Goal: Transaction & Acquisition: Purchase product/service

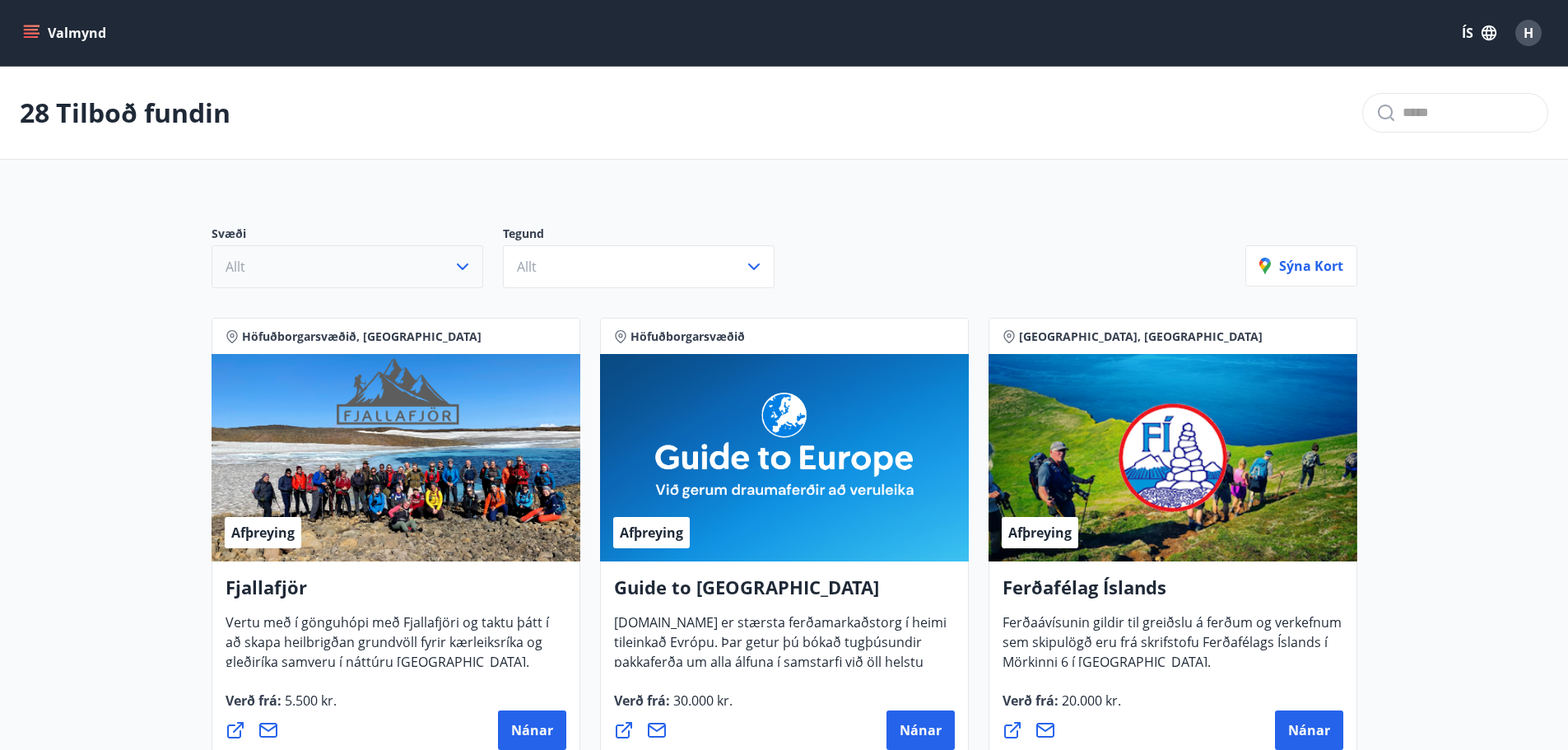
click at [464, 261] on icon "button" at bounding box center [462, 266] width 20 height 20
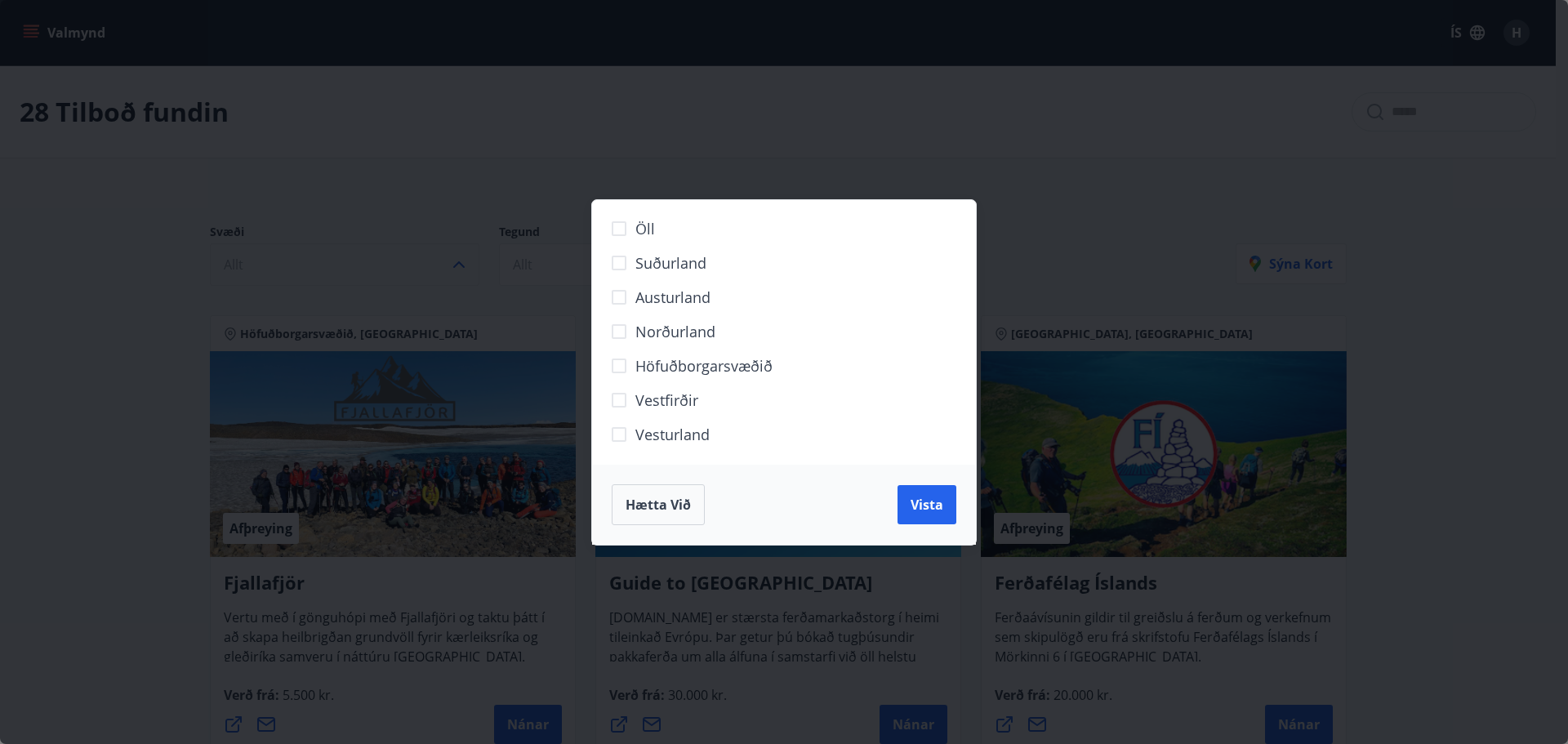
click at [460, 259] on div "Öll Suðurland [GEOGRAPHIC_DATA] Norðurland Höfuðborgarsvæðið [GEOGRAPHIC_DATA] …" at bounding box center [784, 372] width 1568 height 744
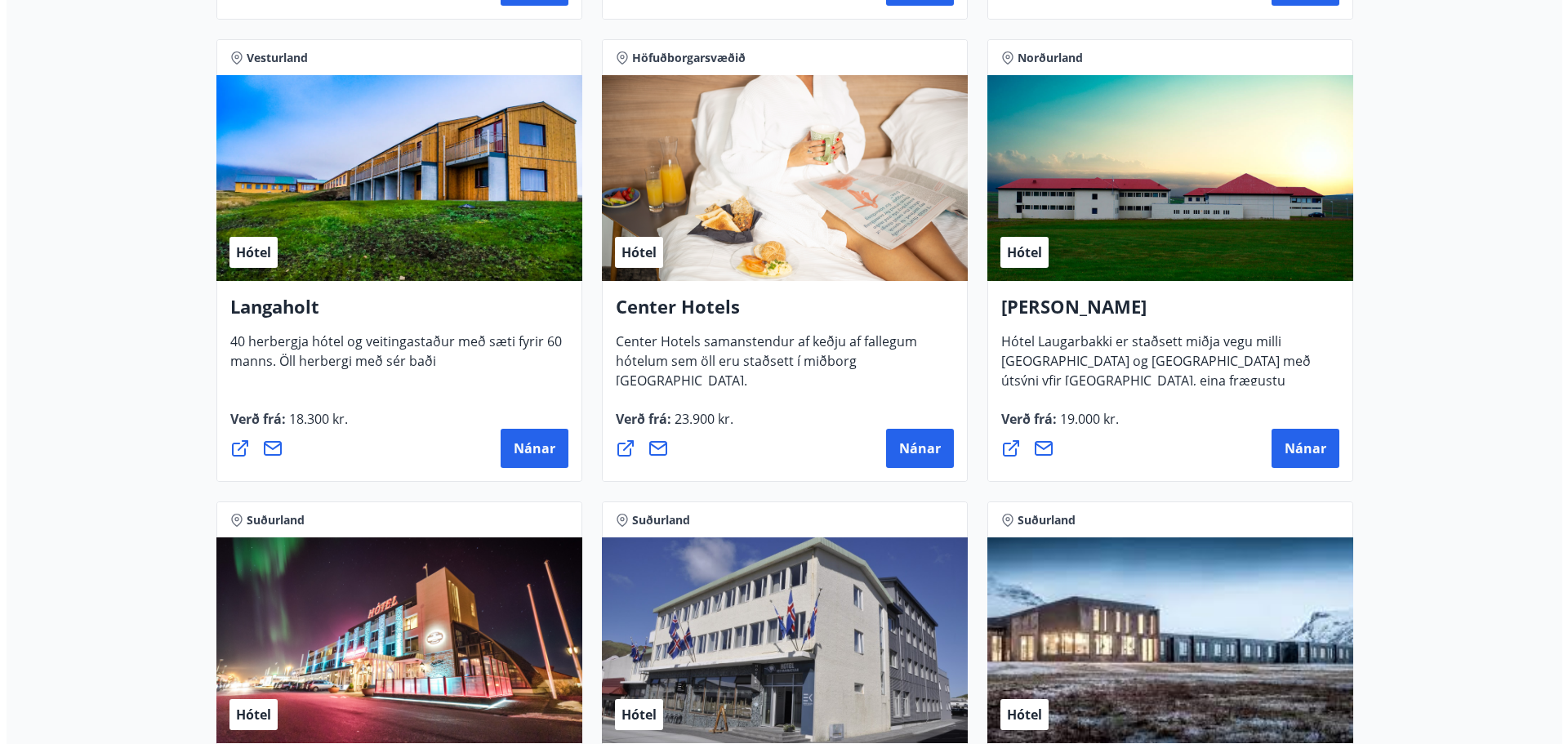
scroll to position [3757, 0]
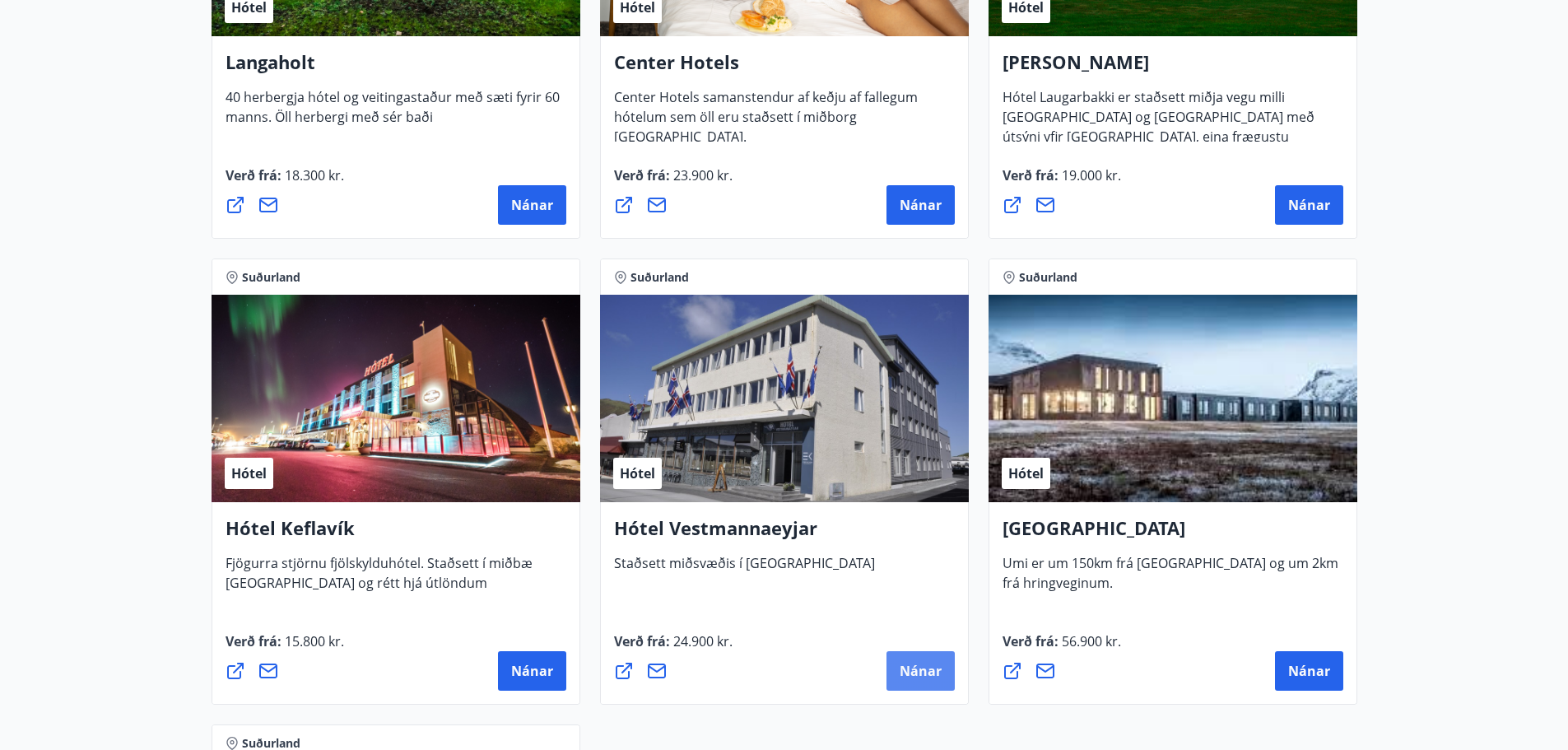
click at [918, 673] on span "Nánar" at bounding box center [920, 670] width 42 height 18
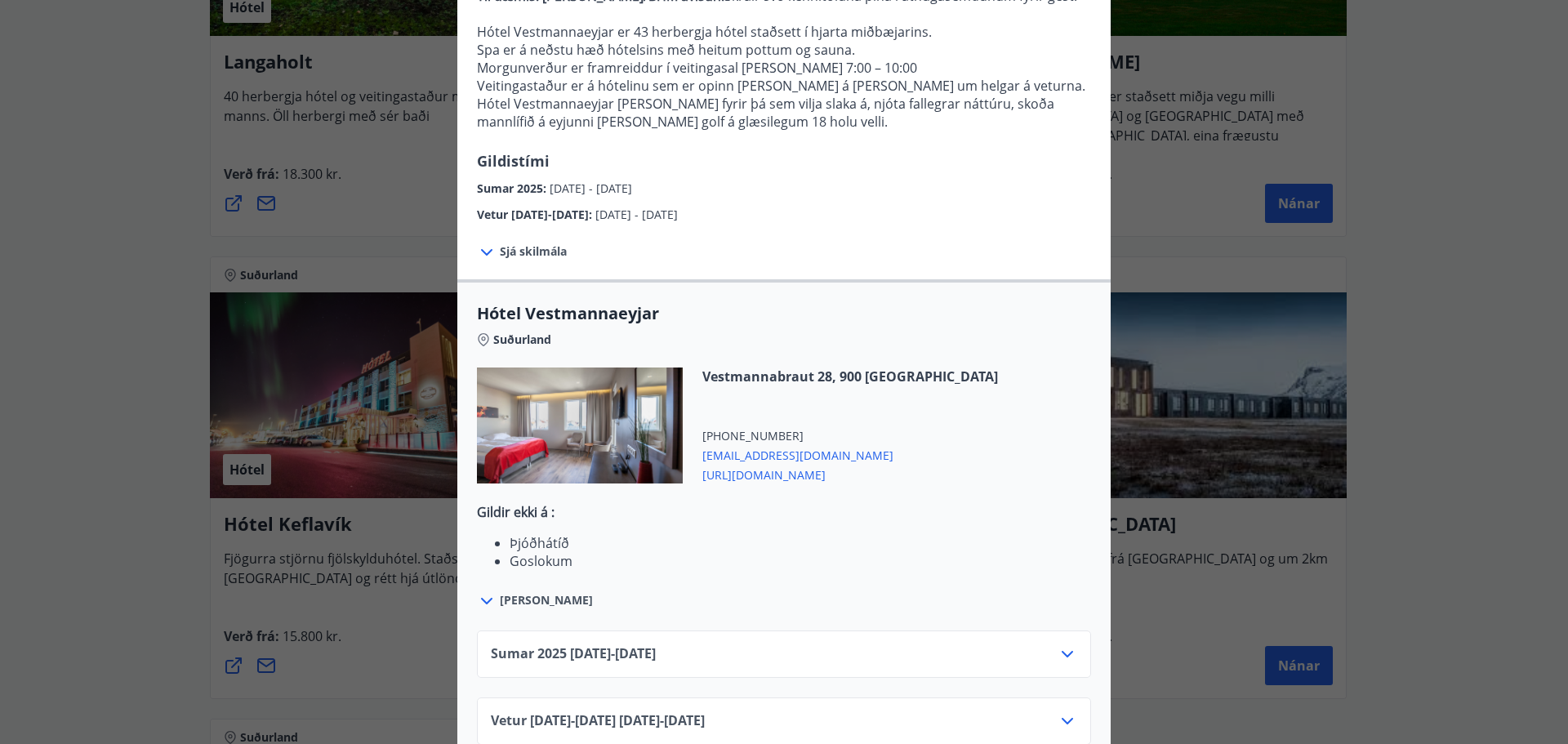
scroll to position [278, 0]
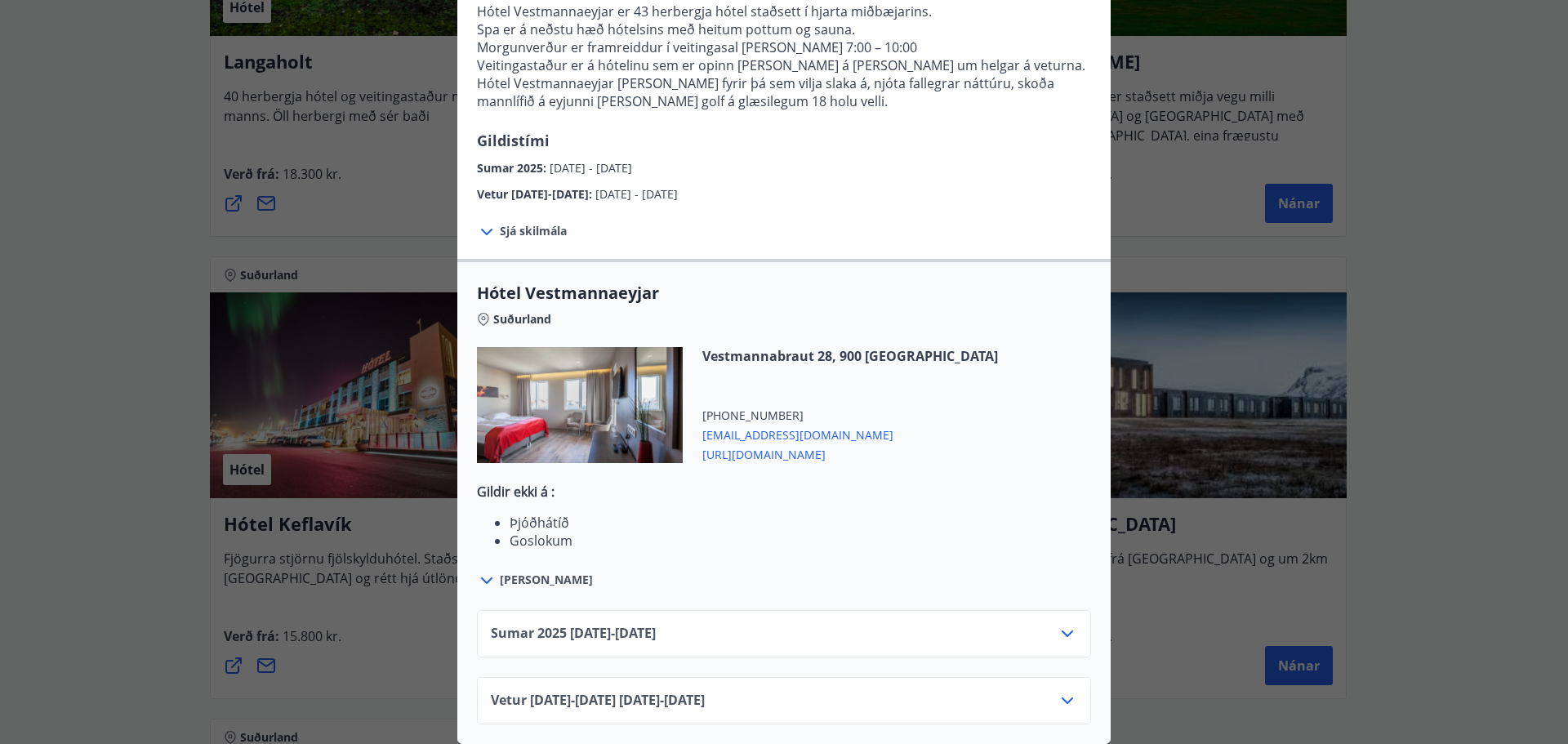
click at [522, 223] on span "Sjá skilmála" at bounding box center [533, 231] width 67 height 16
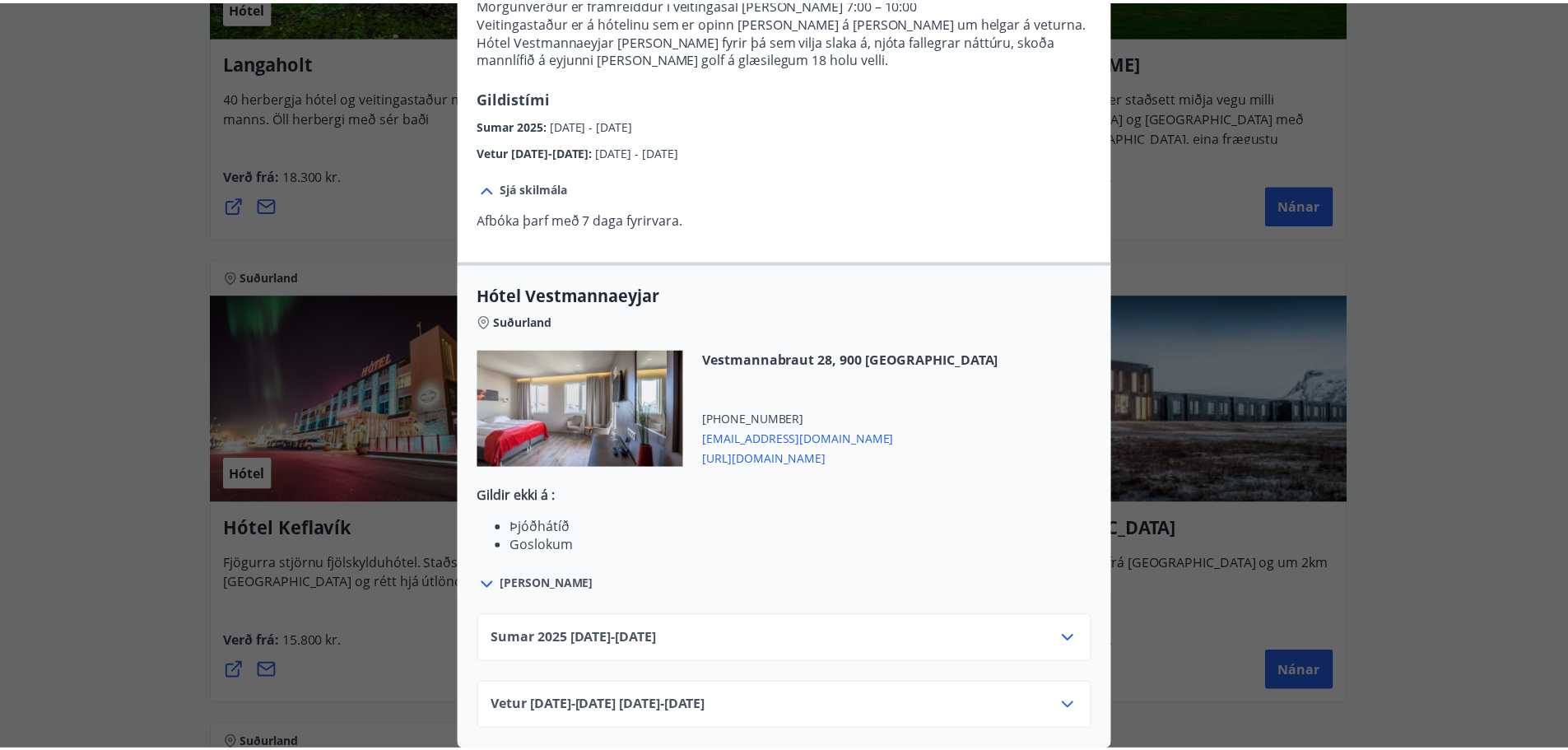
scroll to position [0, 0]
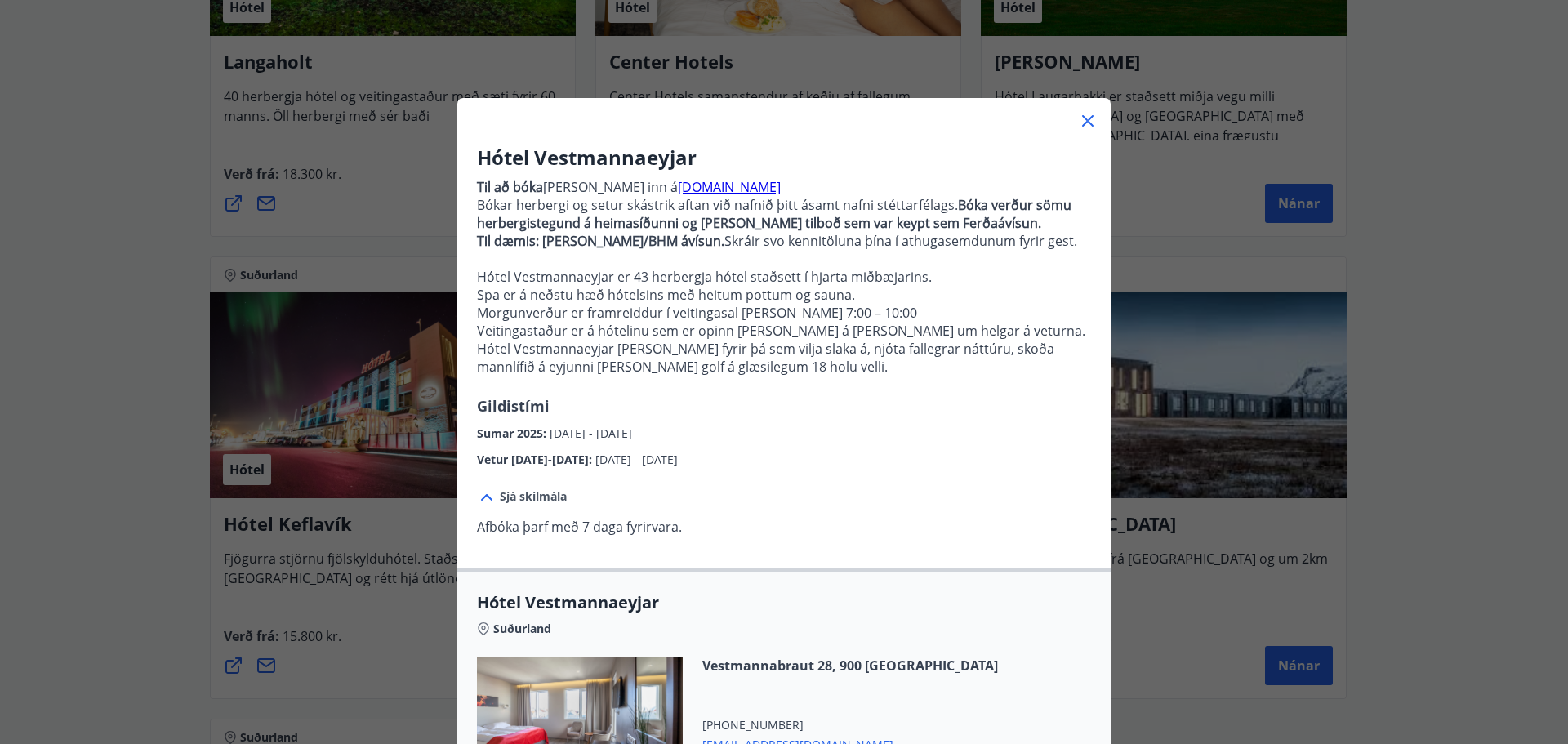
click at [1081, 117] on icon at bounding box center [1087, 121] width 20 height 20
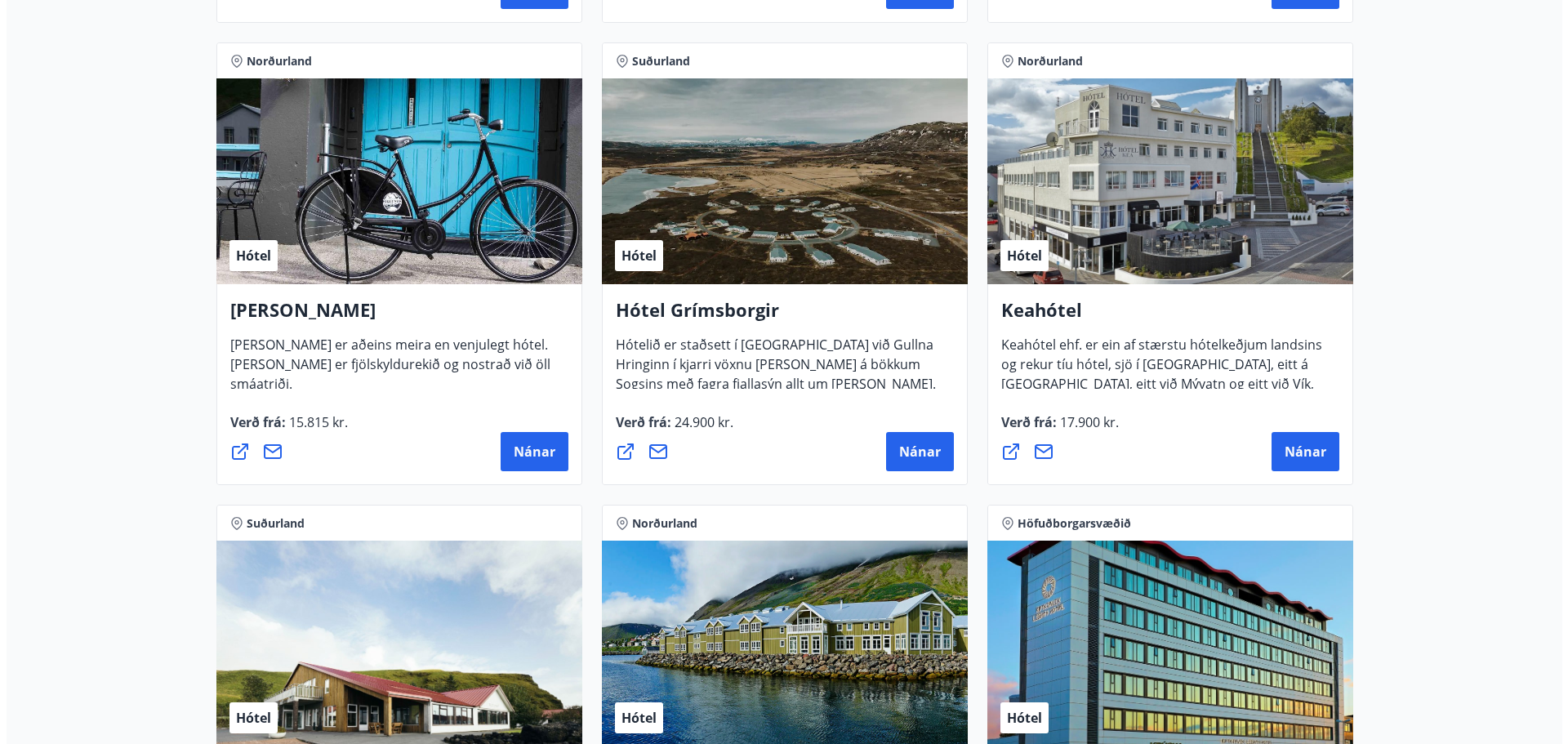
scroll to position [490, 0]
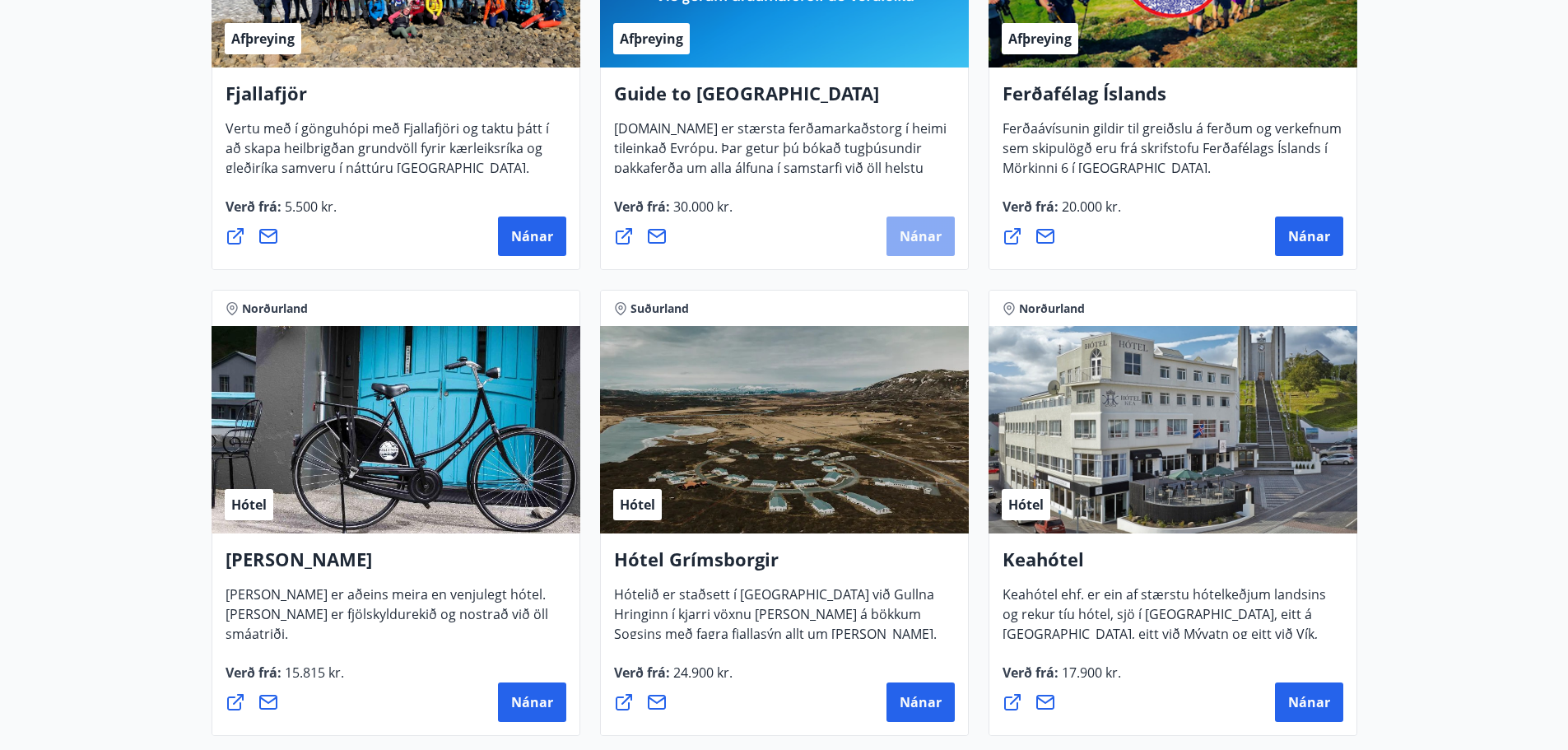
click at [923, 232] on span "Nánar" at bounding box center [920, 235] width 42 height 18
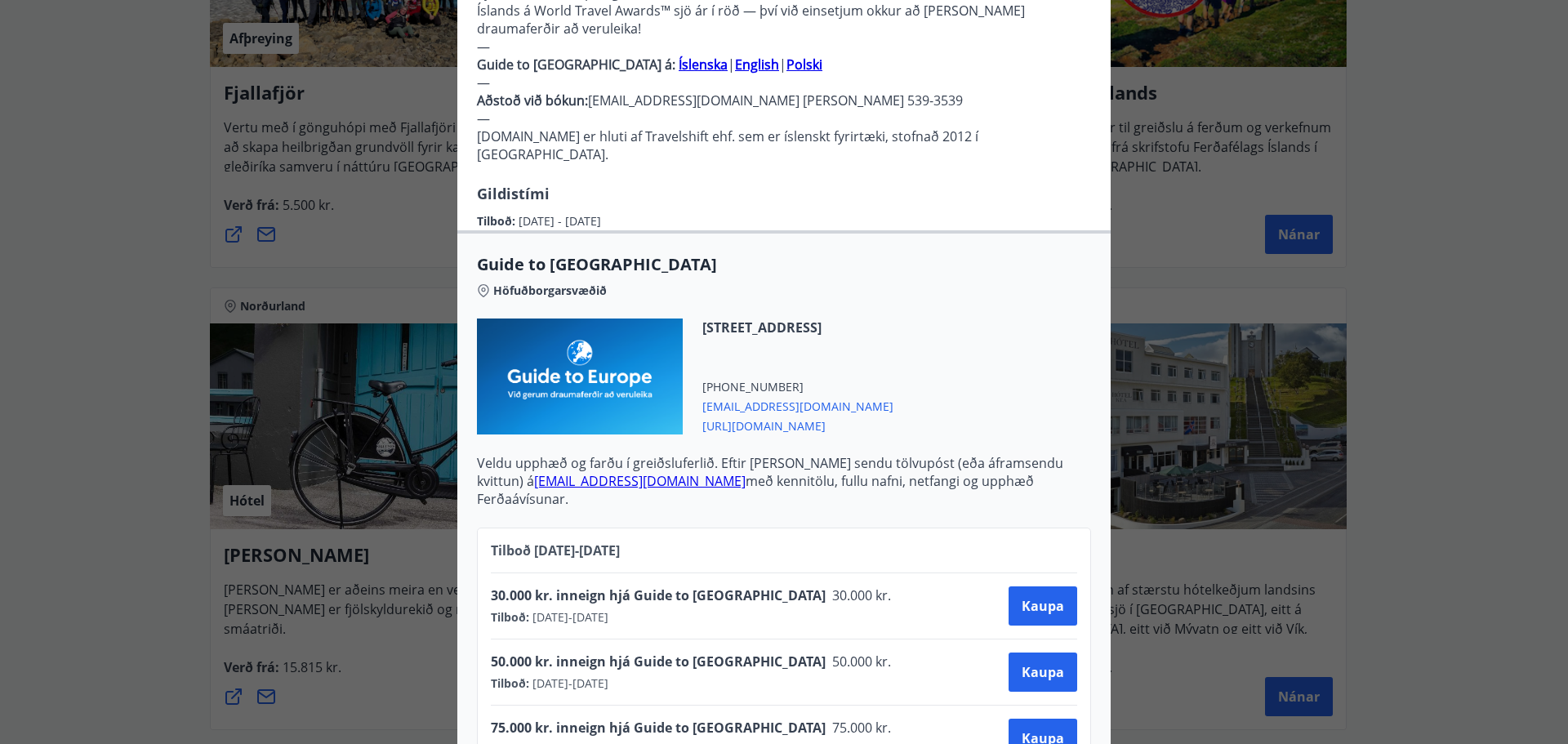
scroll to position [544, 0]
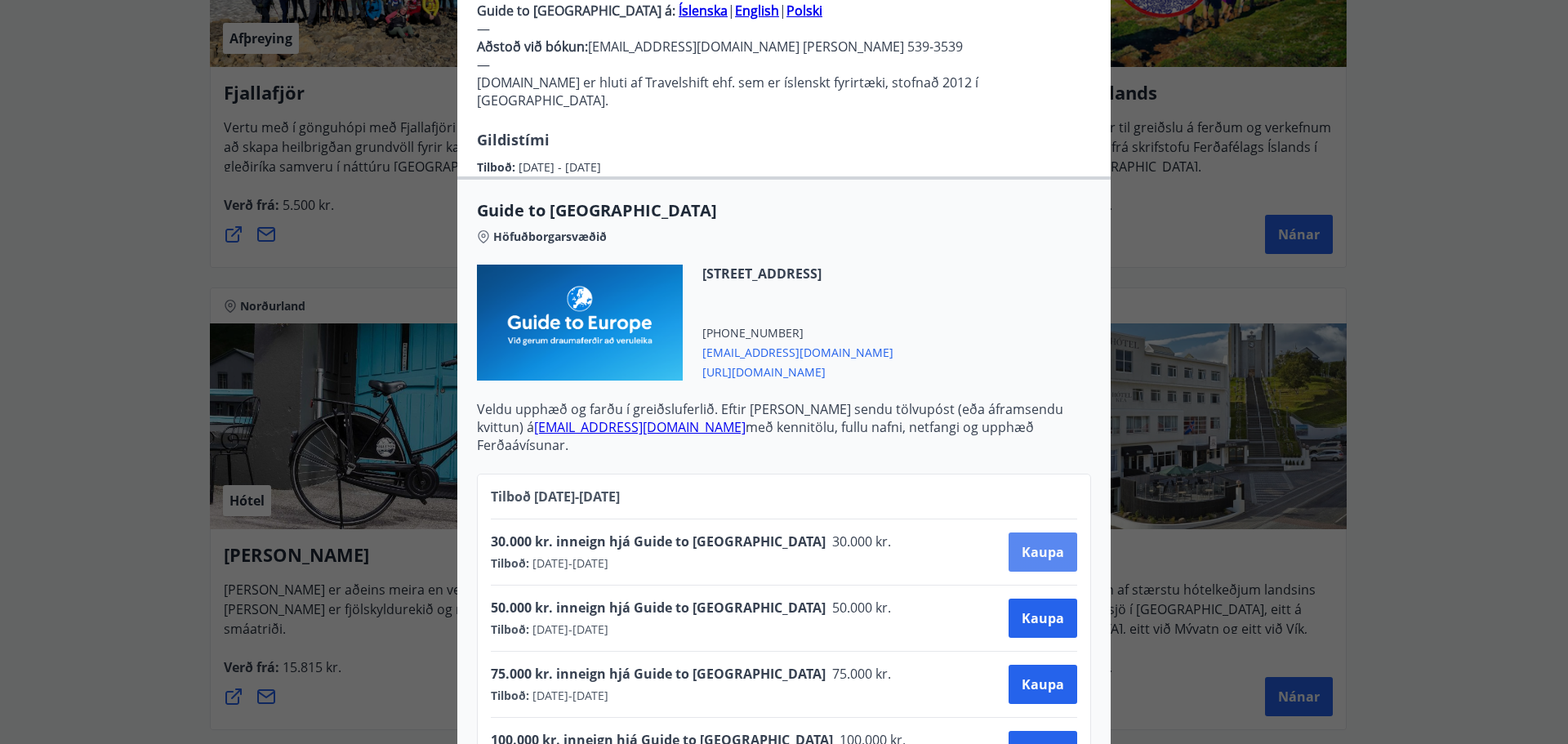
click at [1035, 543] on span "Kaupa" at bounding box center [1043, 551] width 42 height 18
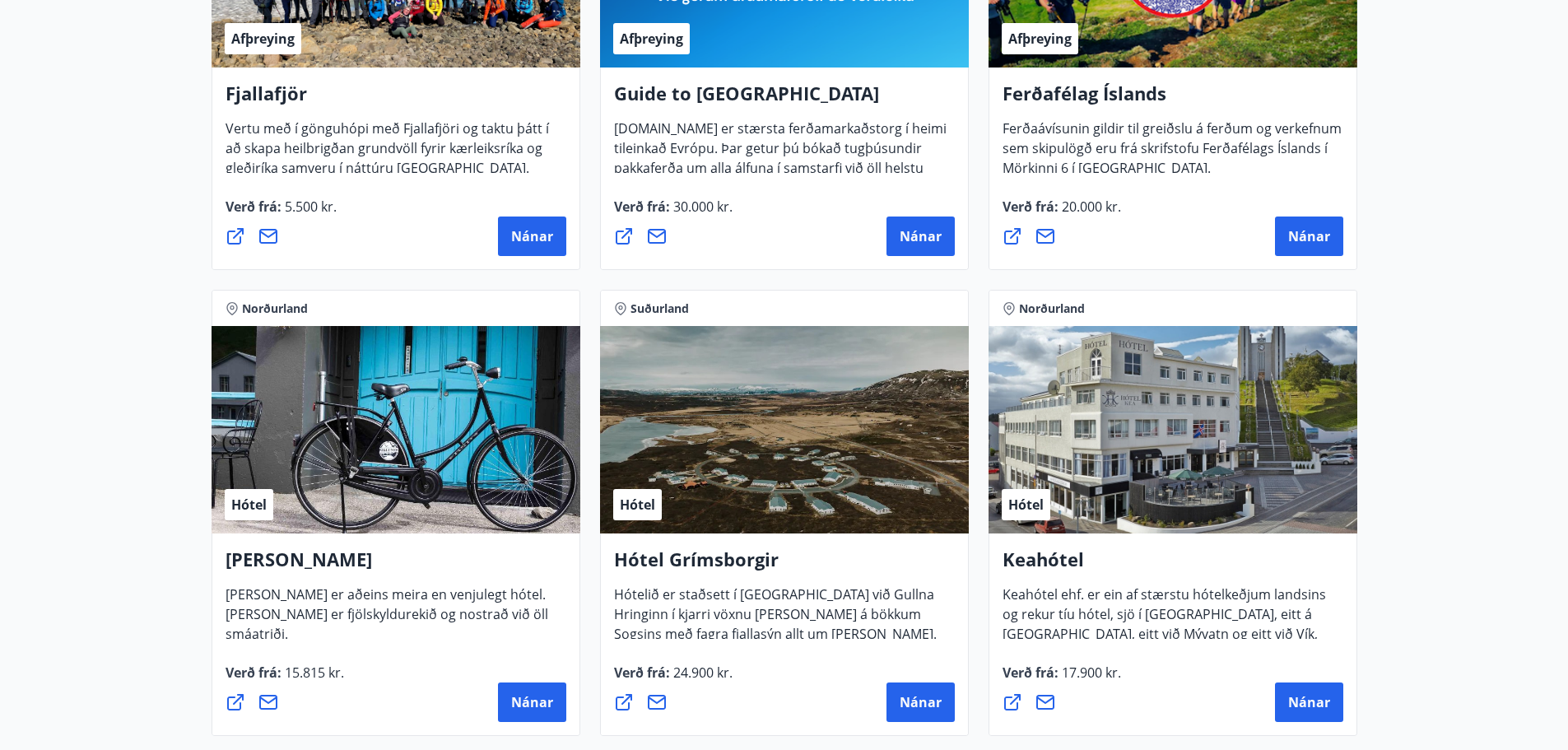
scroll to position [247, 0]
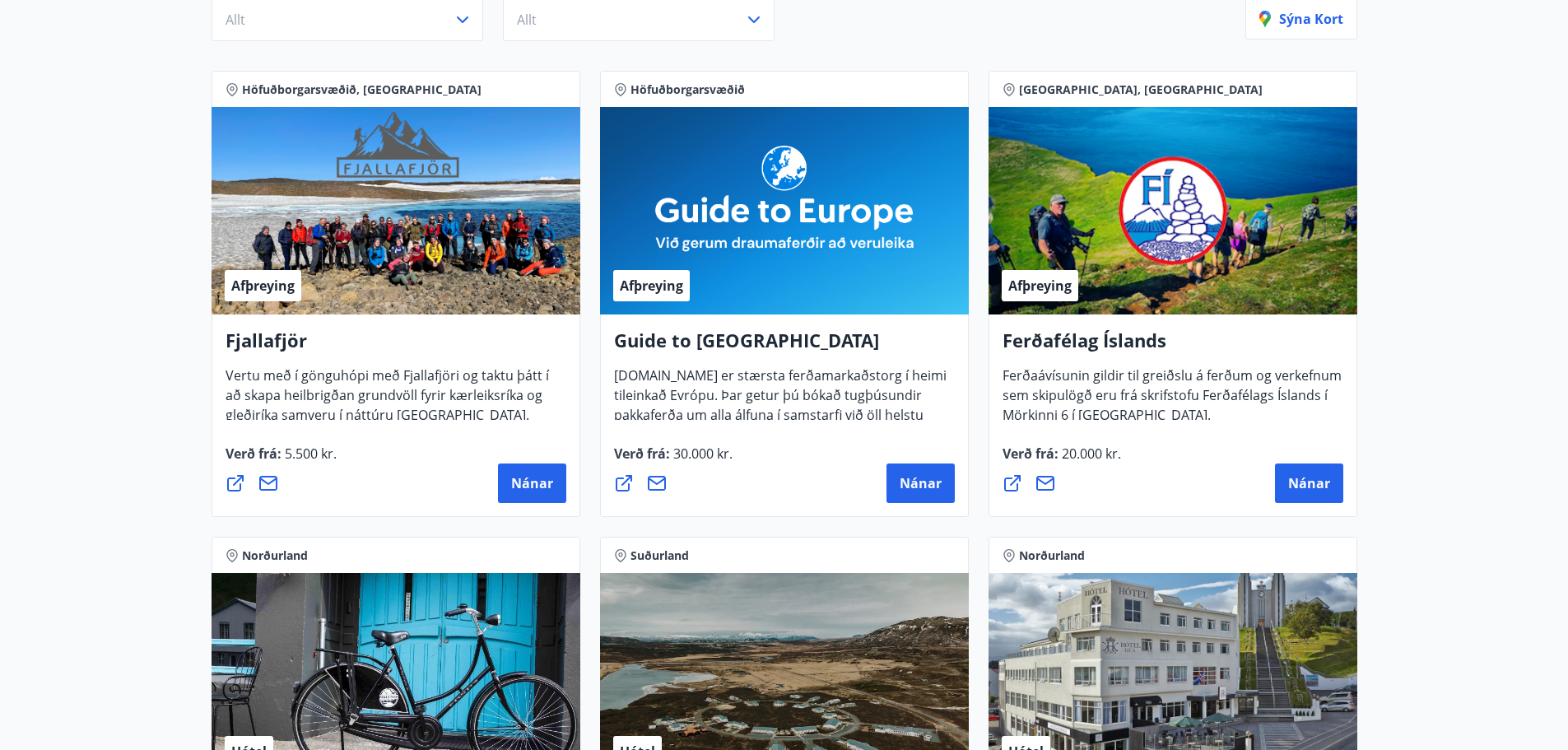
click at [757, 271] on div "Afþreying" at bounding box center [784, 211] width 369 height 207
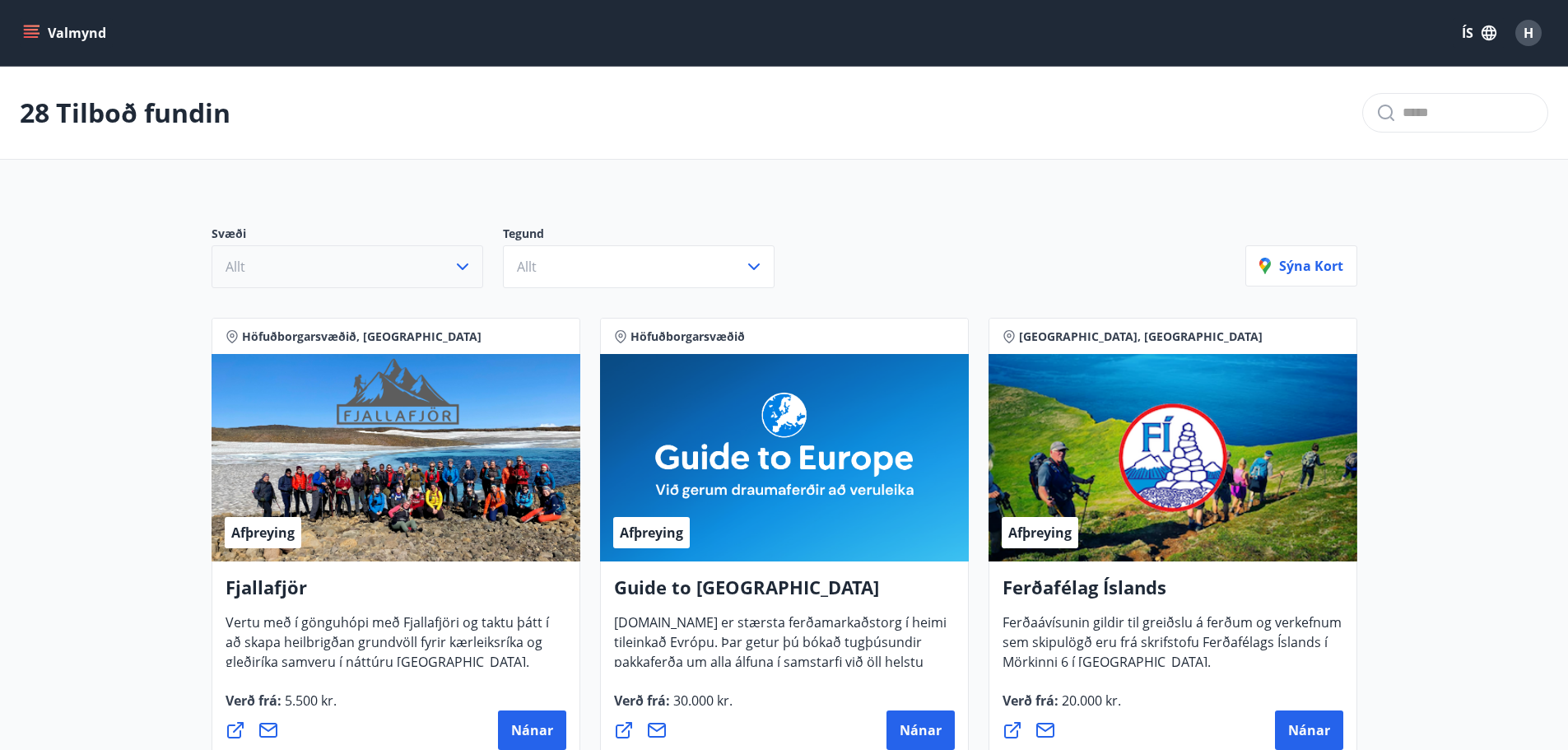
click at [455, 265] on icon "button" at bounding box center [462, 266] width 20 height 20
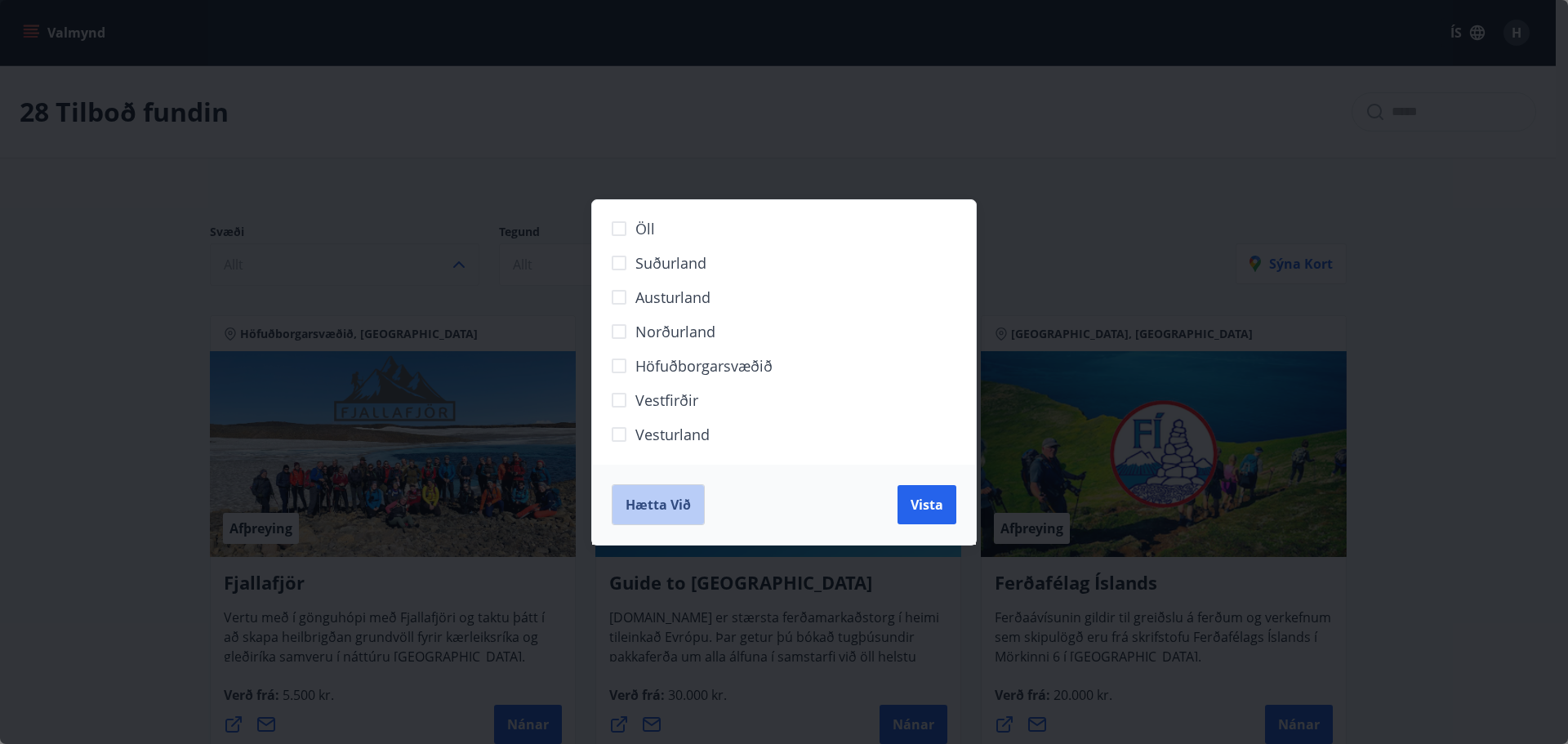
click at [667, 498] on span "Hætta við" at bounding box center [658, 504] width 65 height 18
